Goal: Information Seeking & Learning: Learn about a topic

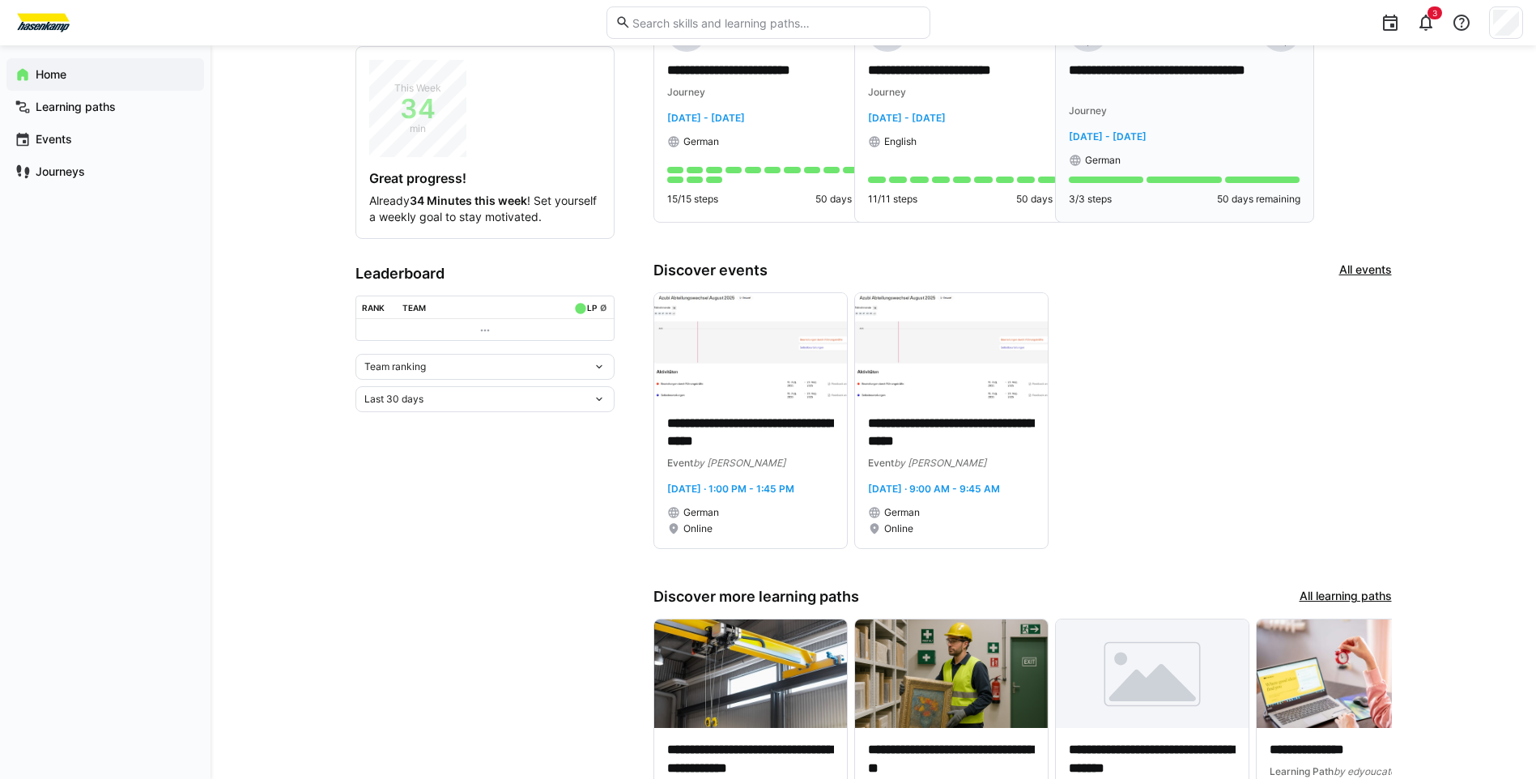
scroll to position [243, 0]
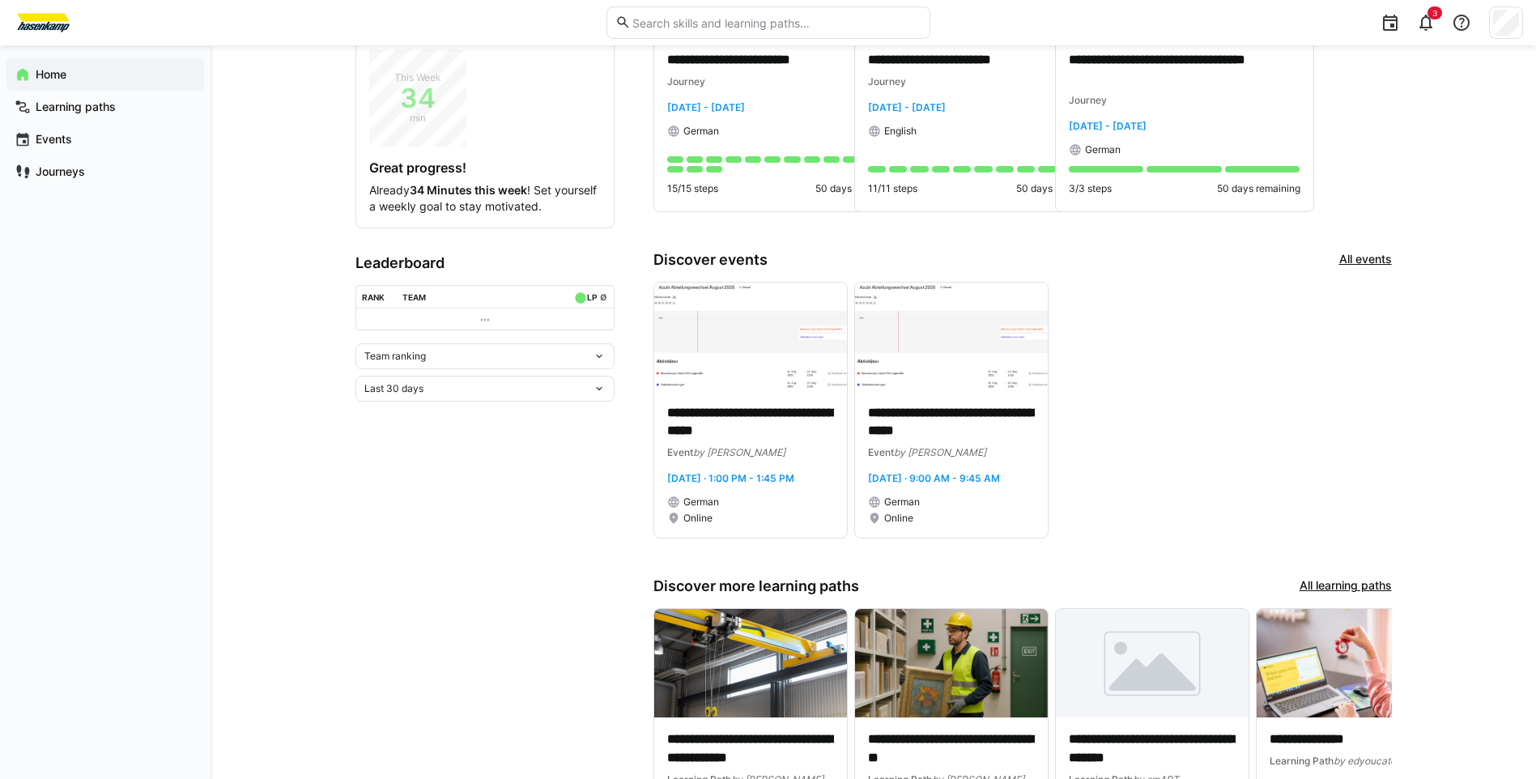
click at [1367, 259] on link "All events" at bounding box center [1365, 260] width 53 height 18
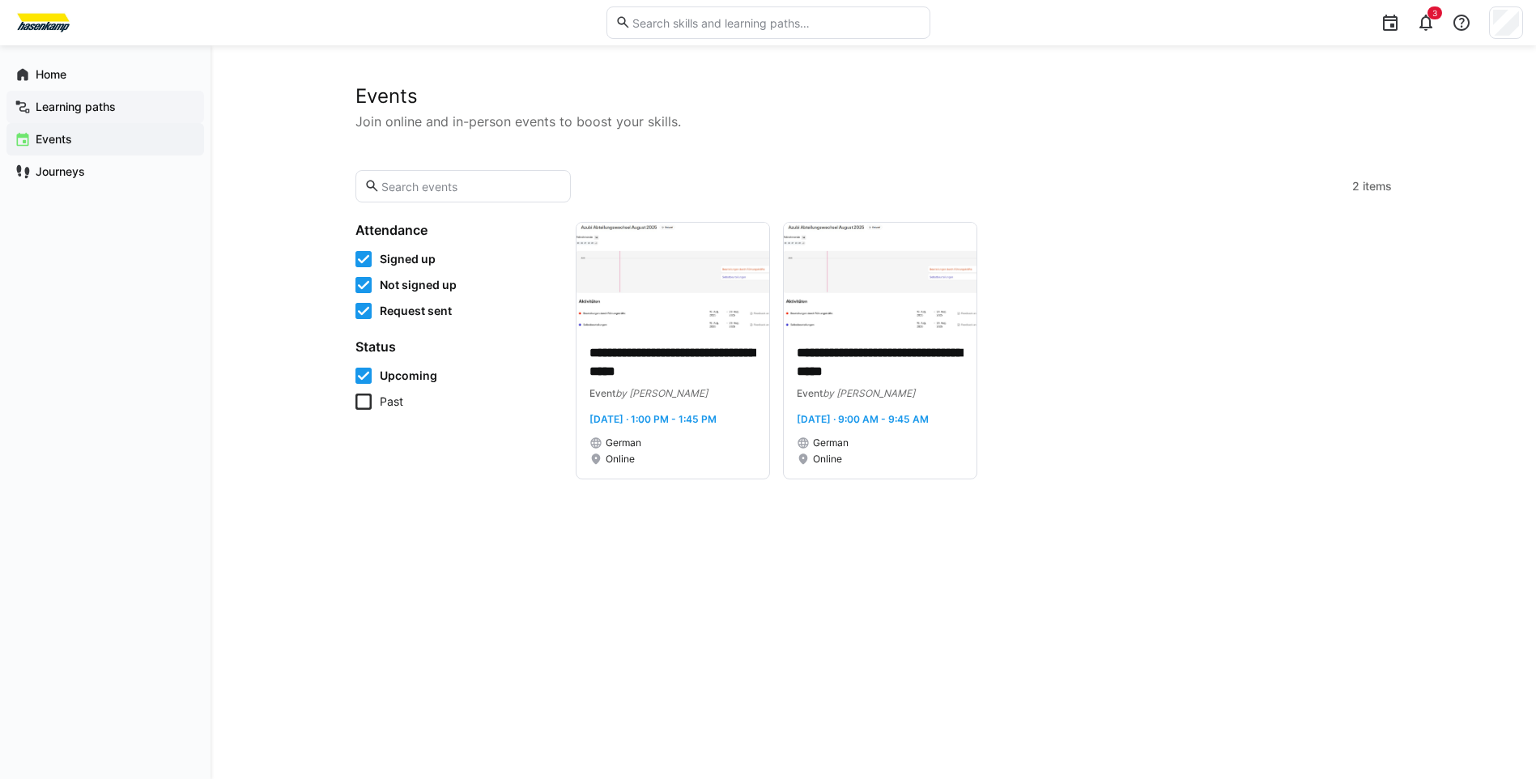
click at [102, 97] on div "Learning paths" at bounding box center [105, 107] width 198 height 32
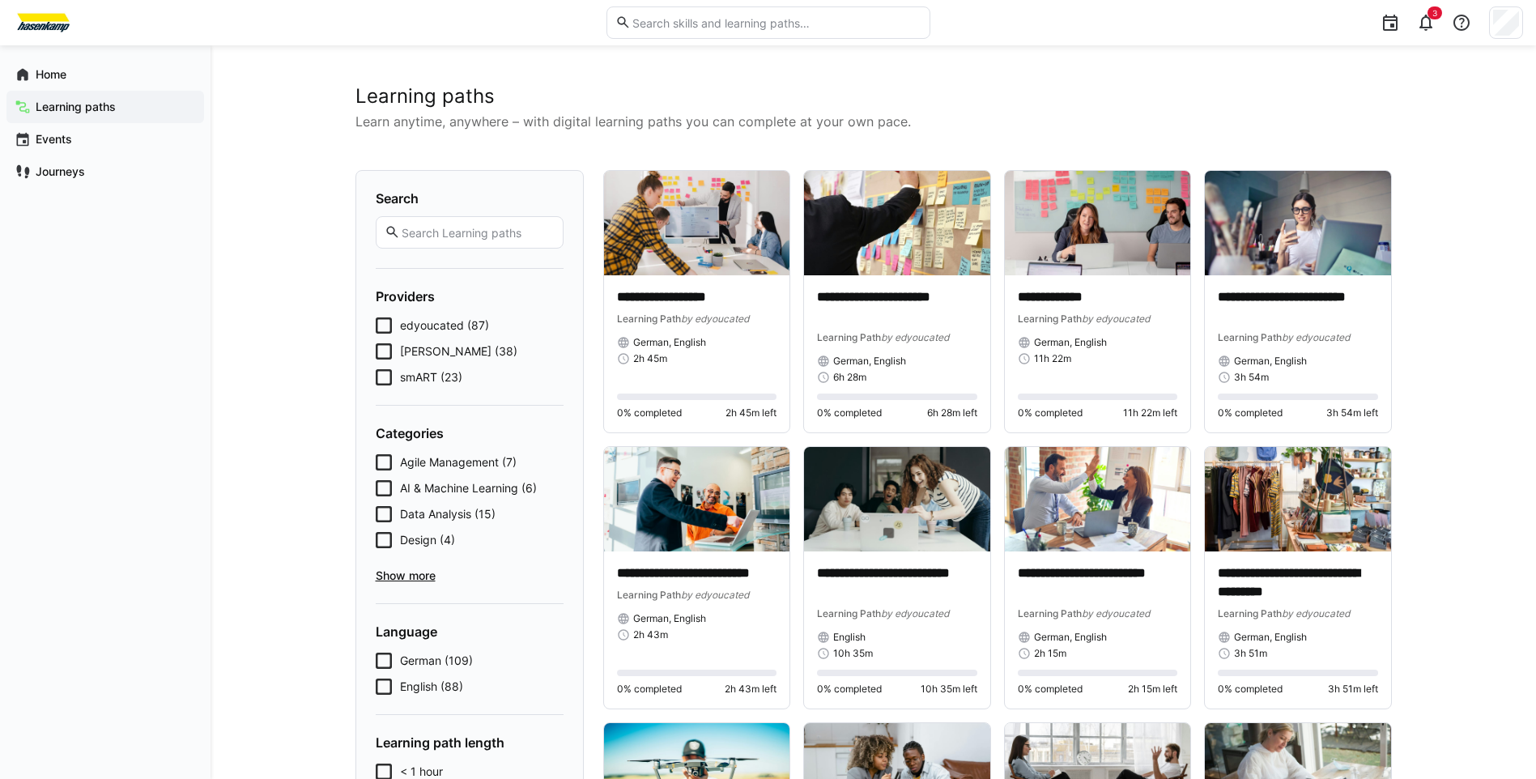
click at [385, 379] on icon at bounding box center [384, 377] width 16 height 16
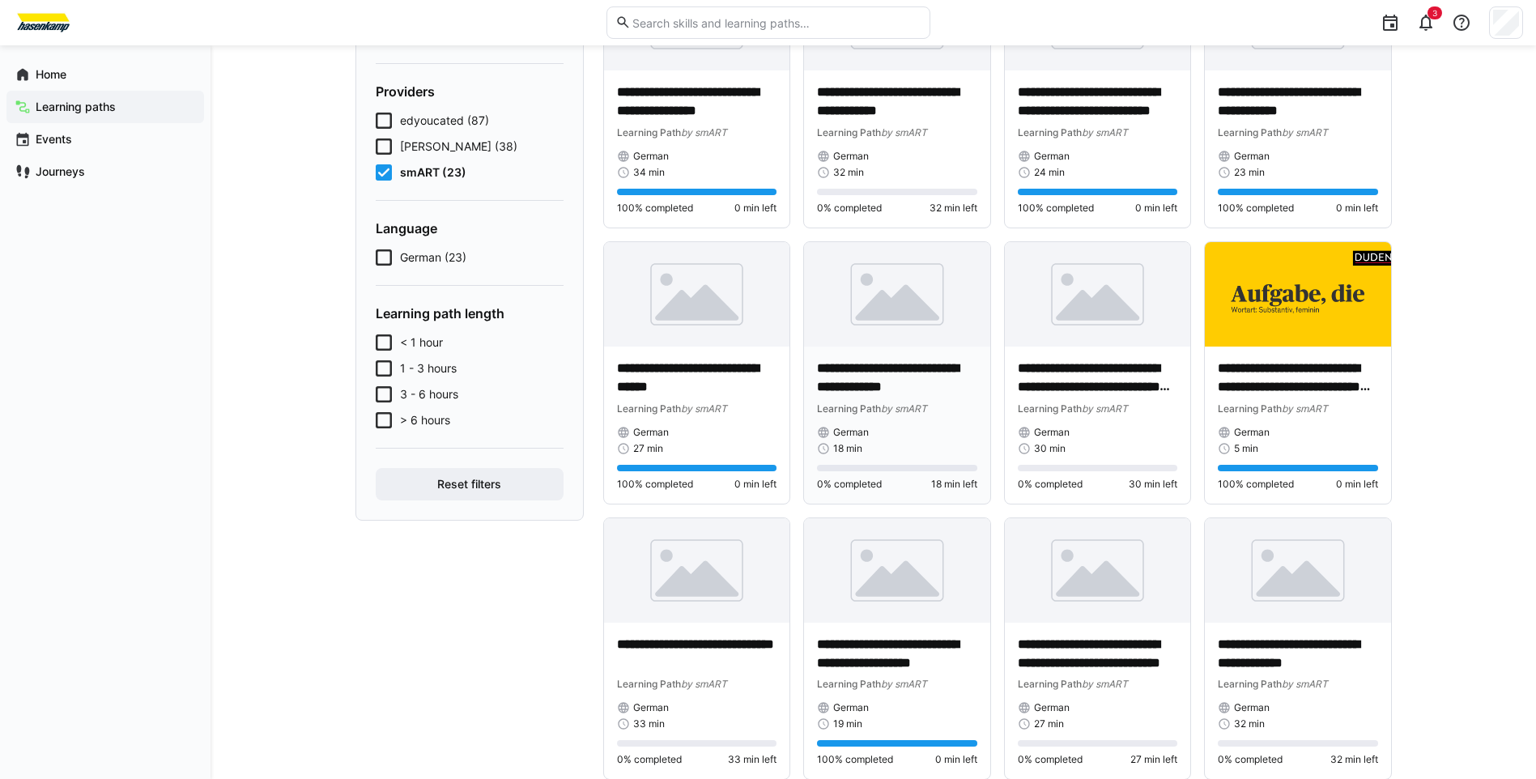
scroll to position [162, 0]
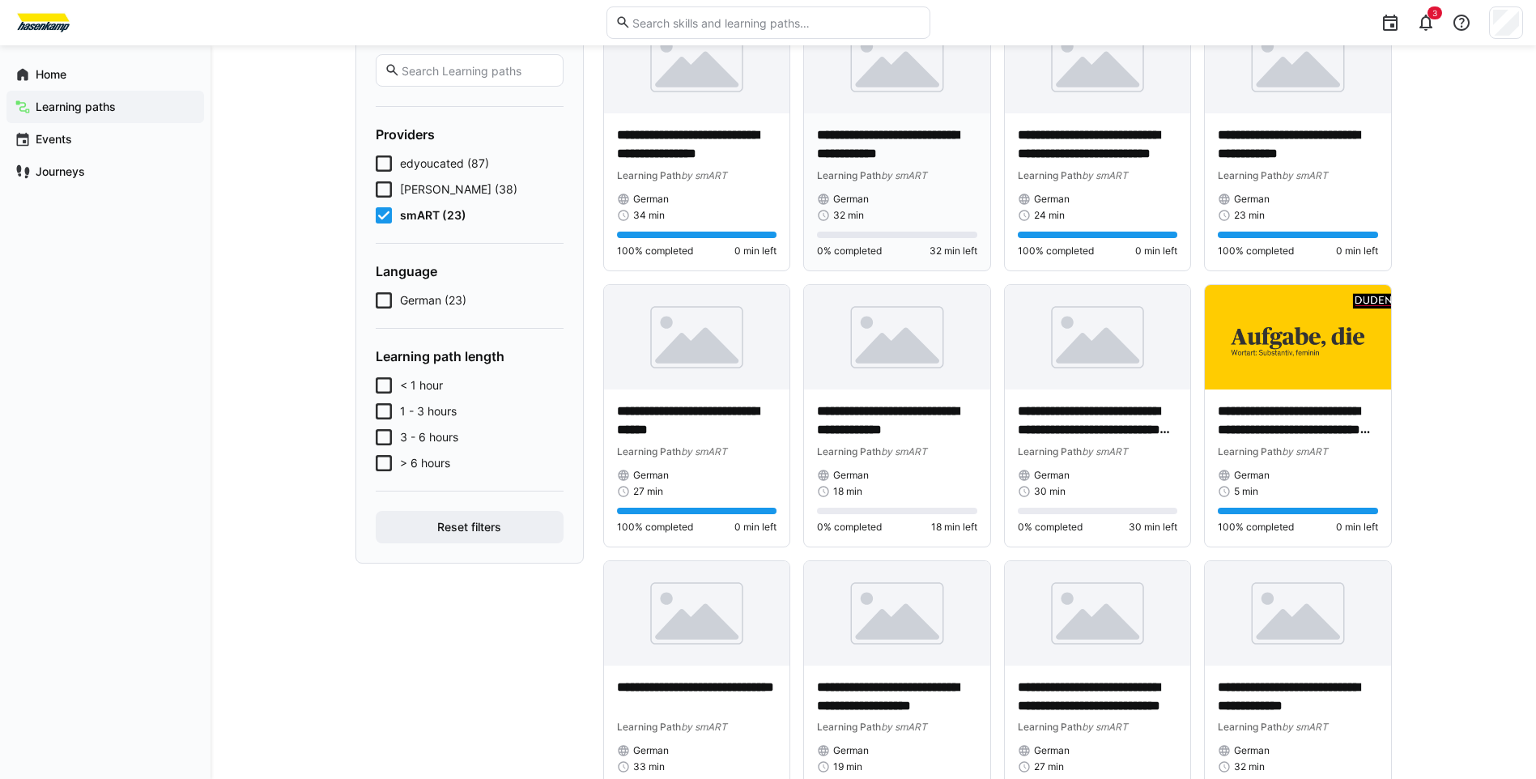
click at [877, 150] on p "**********" at bounding box center [897, 144] width 160 height 37
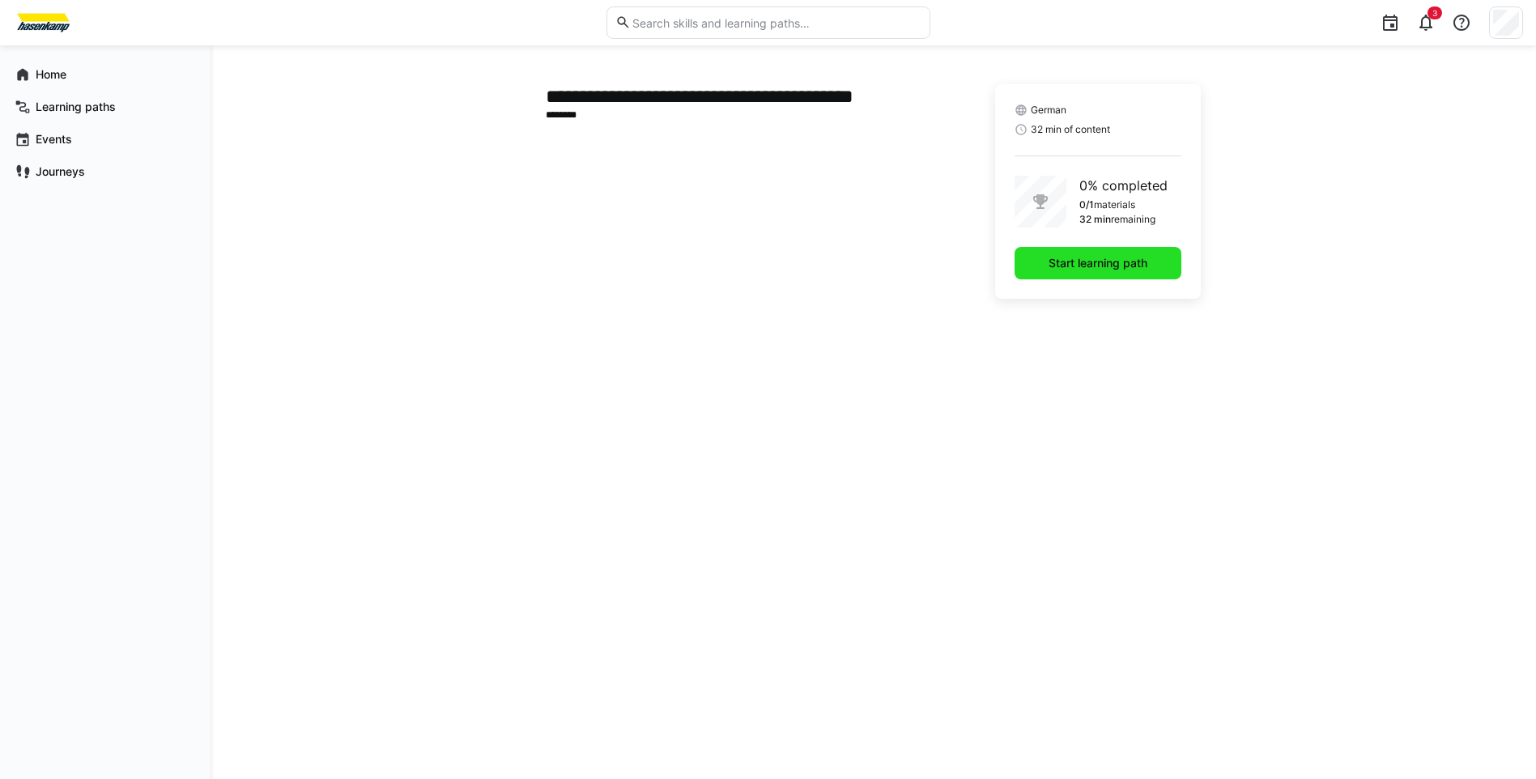
click at [1051, 270] on span "Start learning path" at bounding box center [1098, 263] width 104 height 16
